Goal: Check status

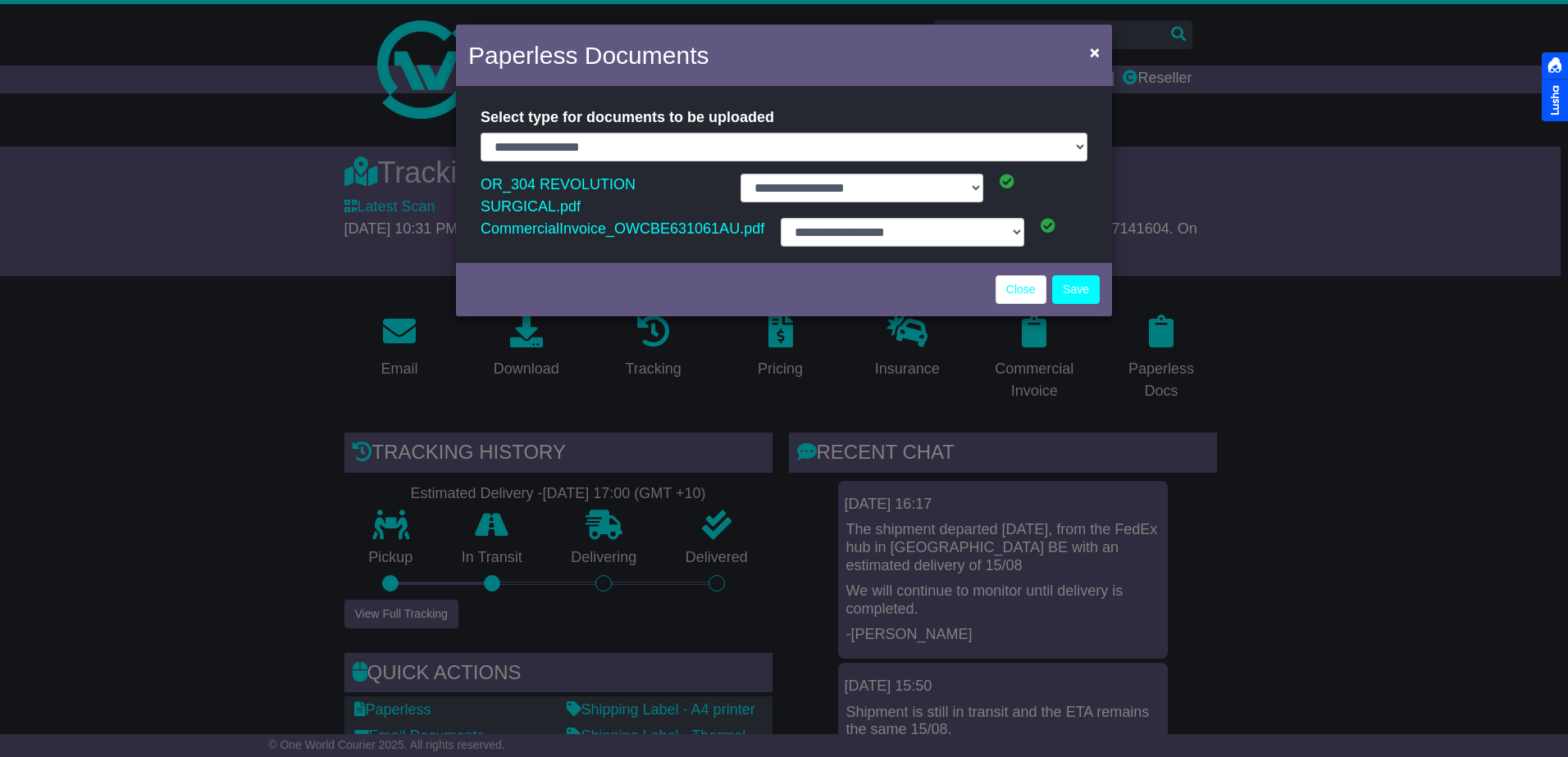
select select "**********"
click at [1095, 46] on span "×" at bounding box center [1094, 51] width 10 height 19
